Goal: Task Accomplishment & Management: Manage account settings

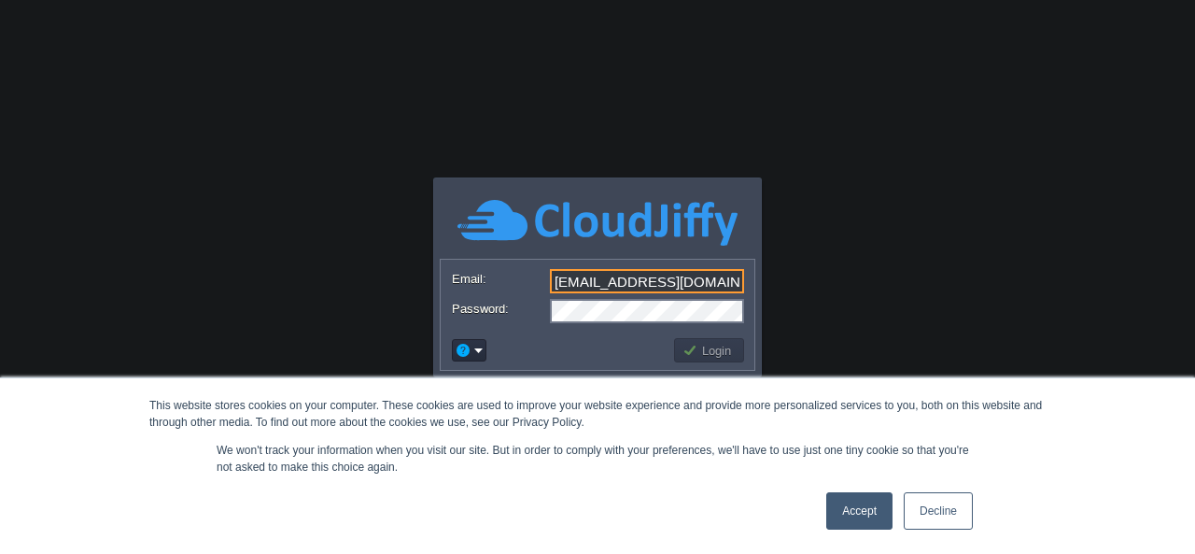
click at [706, 277] on input "[EMAIL_ADDRESS][DOMAIN_NAME]" at bounding box center [647, 281] width 194 height 24
click at [872, 514] on link "Accept" at bounding box center [859, 510] width 66 height 37
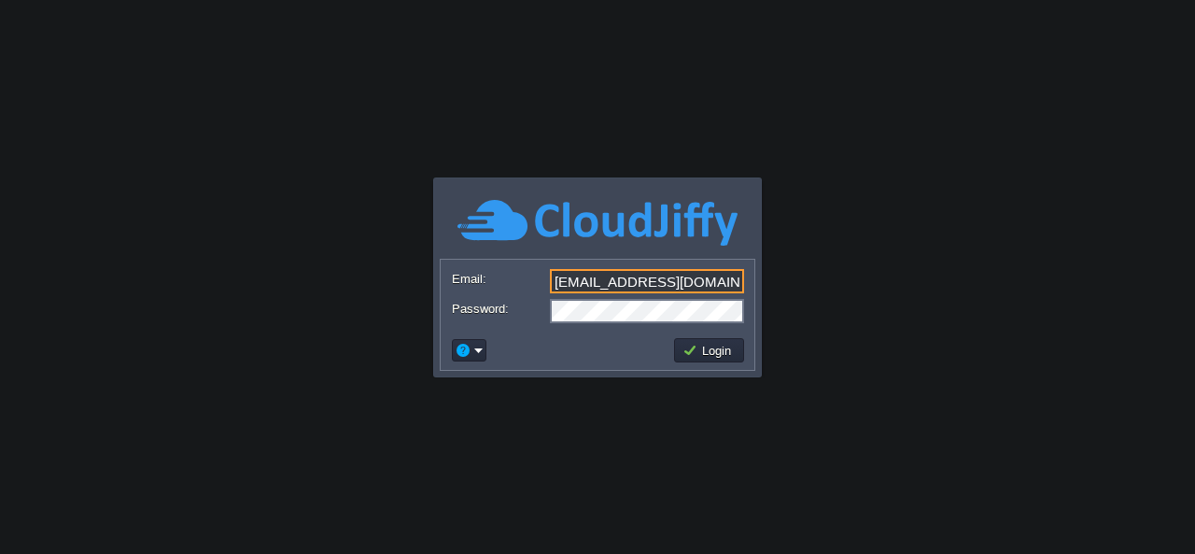
click at [710, 276] on input "[EMAIL_ADDRESS][DOMAIN_NAME]" at bounding box center [647, 281] width 194 height 24
type input "b"
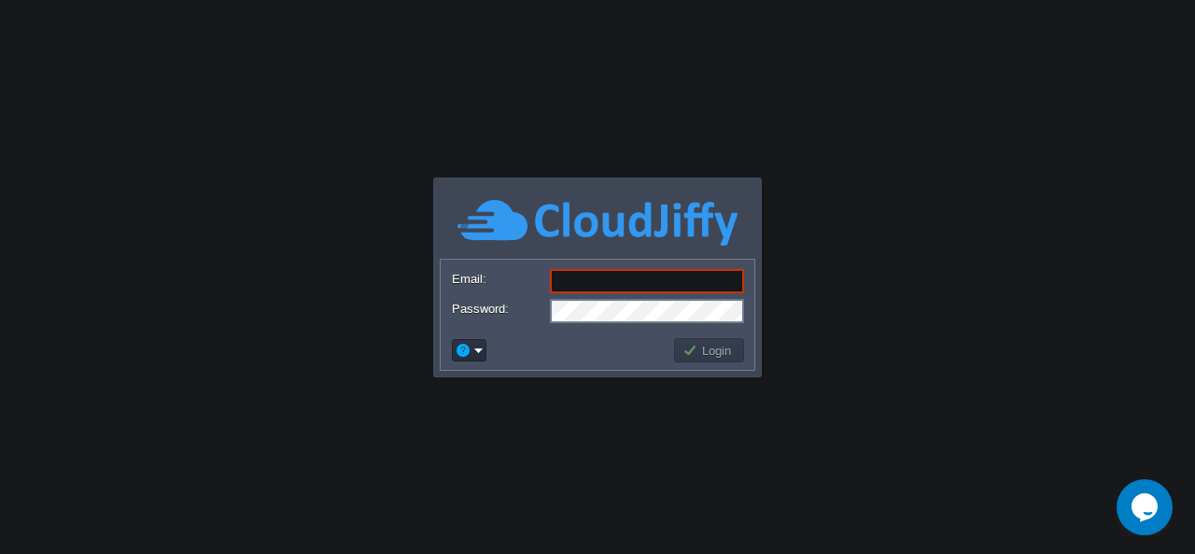
click at [597, 283] on input "Email:" at bounding box center [647, 281] width 194 height 24
paste input "[EMAIL_ADDRESS][DOMAIN_NAME]"
type input "[EMAIL_ADDRESS][DOMAIN_NAME]"
click at [566, 341] on td at bounding box center [560, 350] width 222 height 30
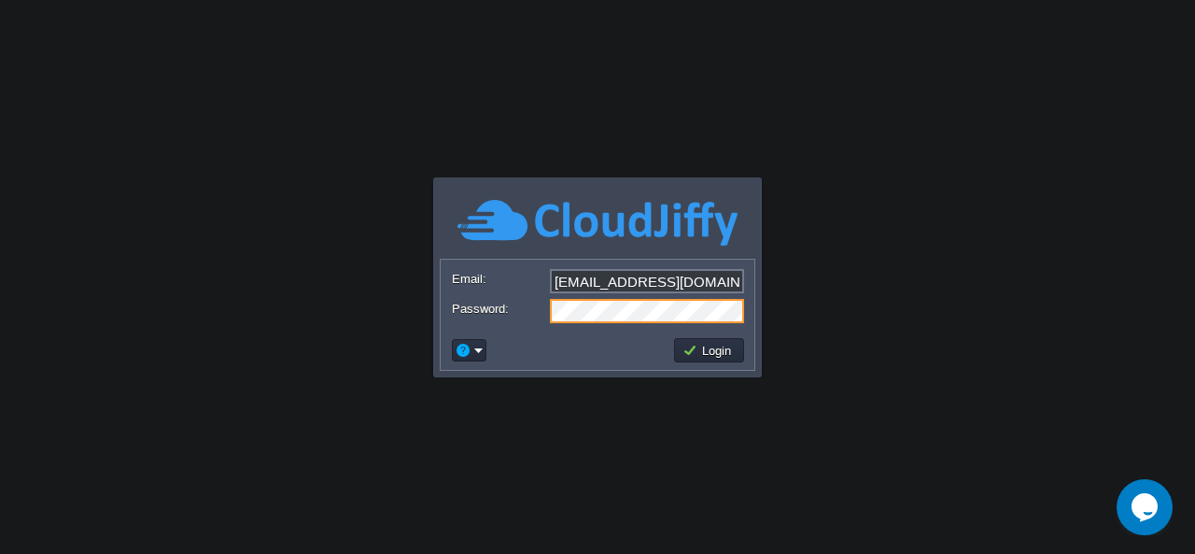
click at [486, 422] on body "This website stores cookies on your computer. These cookies are used to improve…" at bounding box center [597, 277] width 1195 height 554
click at [693, 352] on button "Login" at bounding box center [710, 350] width 54 height 17
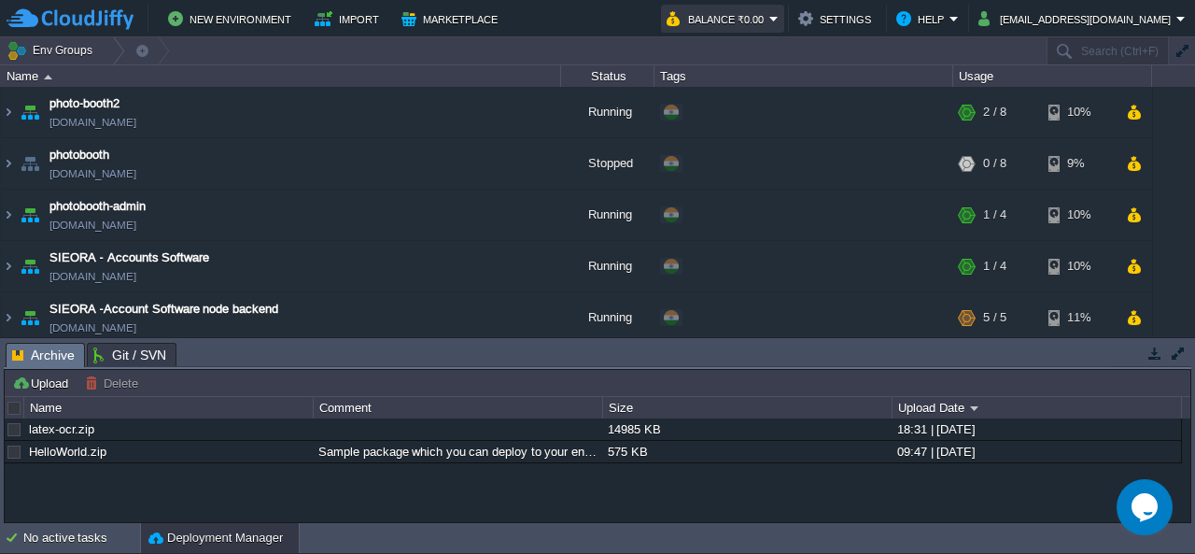
click at [769, 22] on button "Balance ₹0.00" at bounding box center [718, 18] width 103 height 22
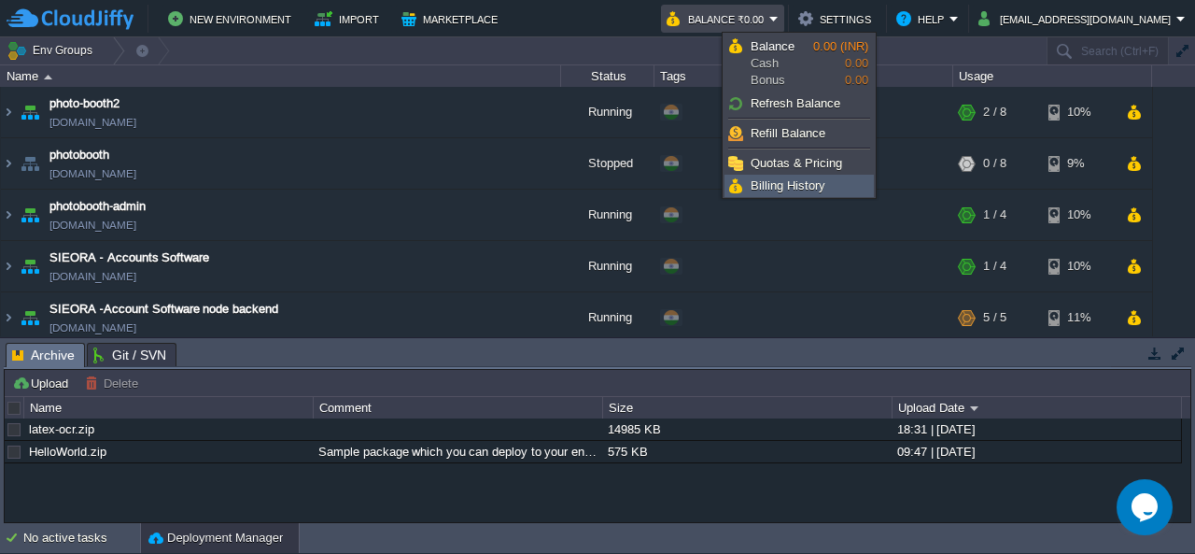
click at [796, 179] on span "Billing History" at bounding box center [788, 185] width 75 height 14
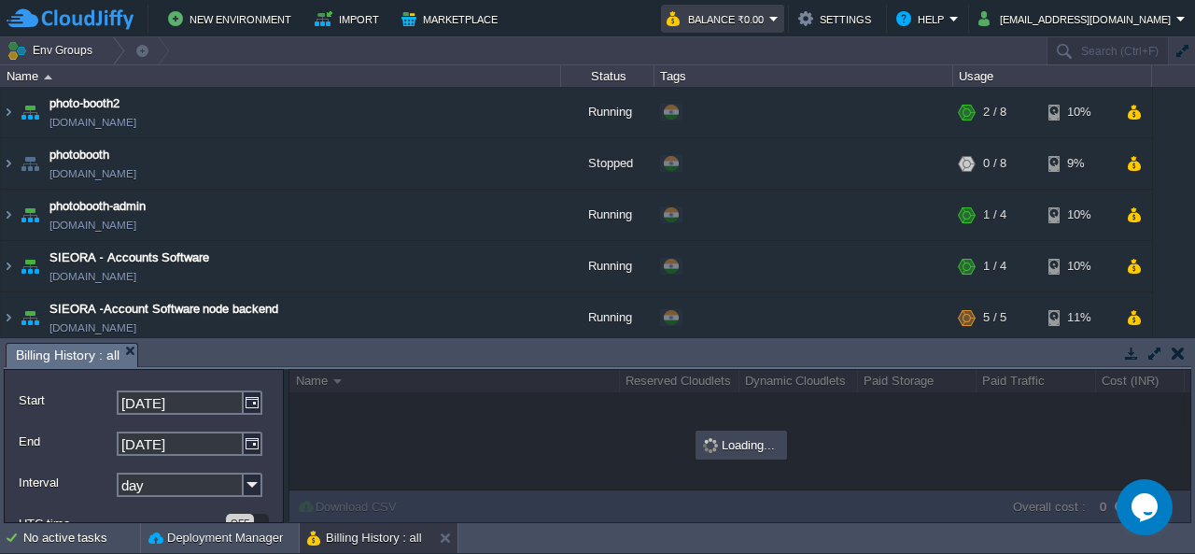
click at [769, 21] on button "Balance ₹0.00" at bounding box center [718, 18] width 103 height 22
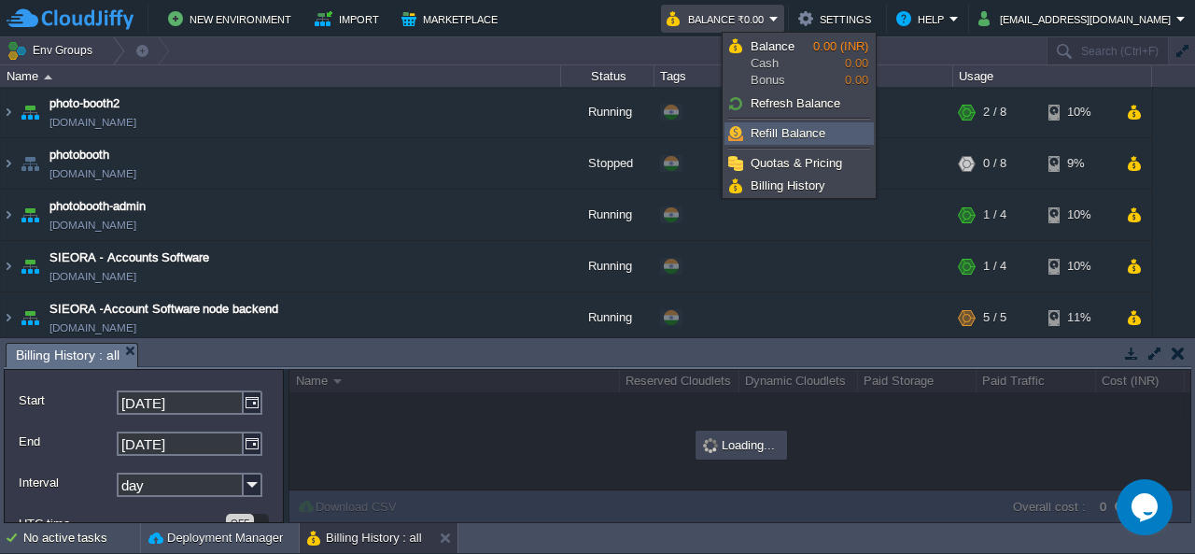
click at [809, 134] on span "Refill Balance" at bounding box center [788, 133] width 75 height 14
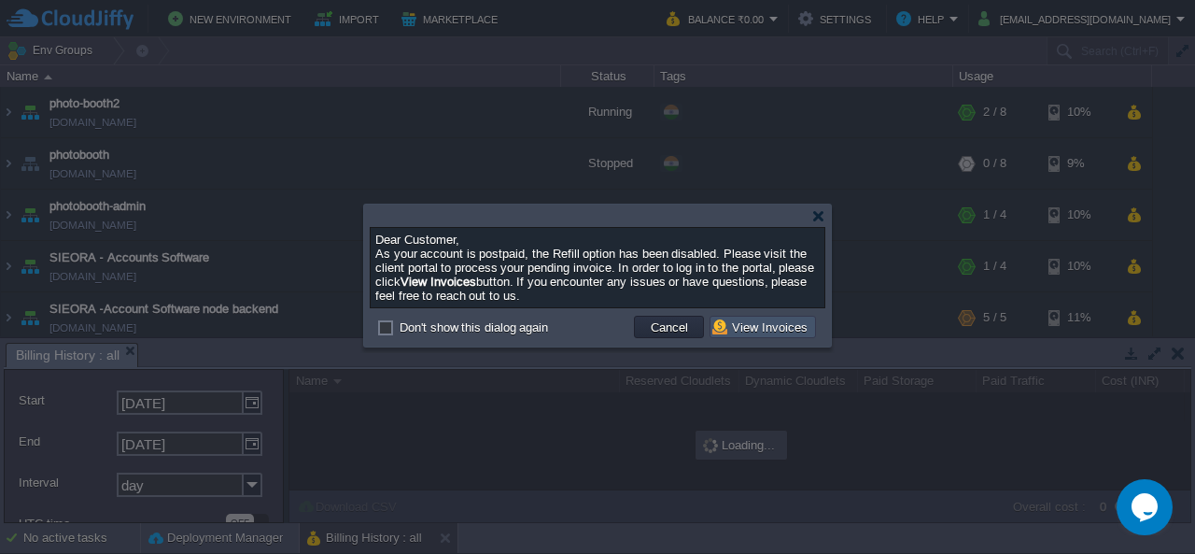
click at [748, 331] on button "View Invoices" at bounding box center [762, 326] width 101 height 17
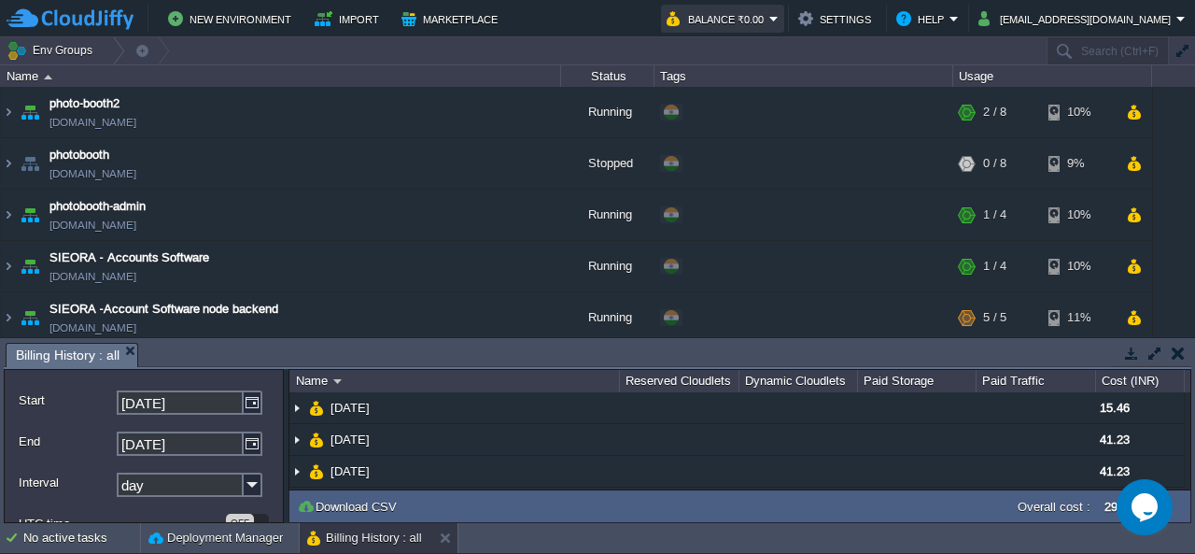
click at [769, 18] on button "Balance ₹0.00" at bounding box center [718, 18] width 103 height 22
